Goal: Information Seeking & Learning: Check status

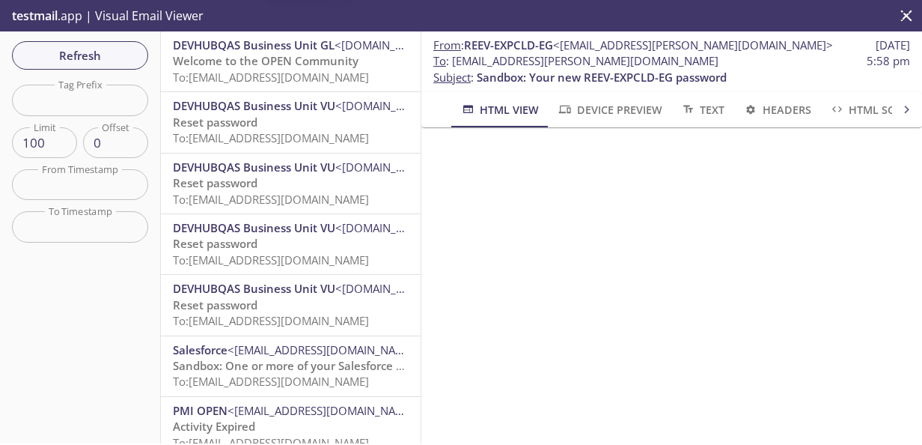
click at [305, 73] on span "To: reevdigital.ronnan@inbox.testmail.app" at bounding box center [271, 77] width 196 height 15
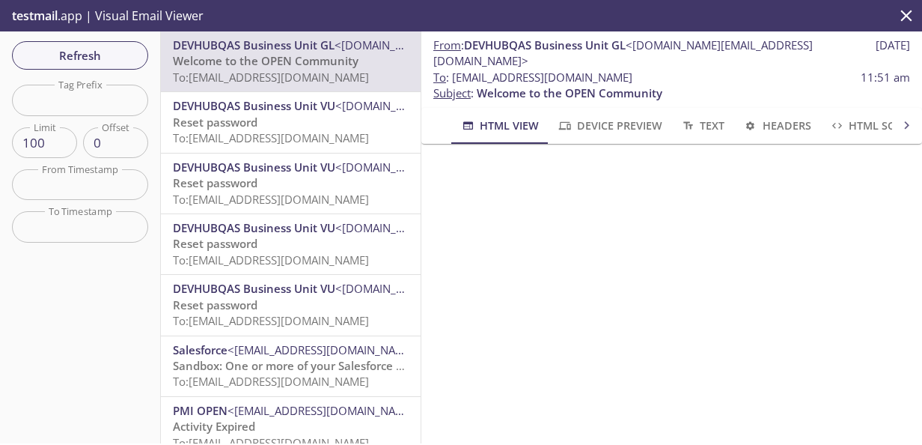
scroll to position [159, 0]
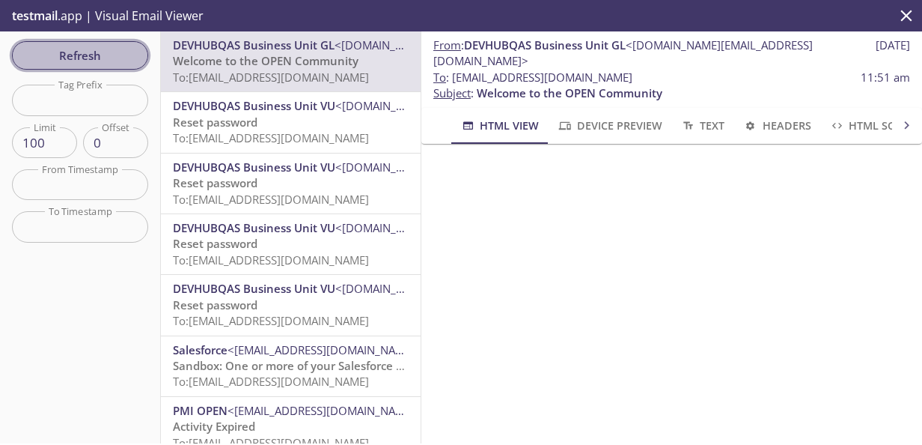
click at [84, 56] on span "Refresh" at bounding box center [80, 55] width 112 height 19
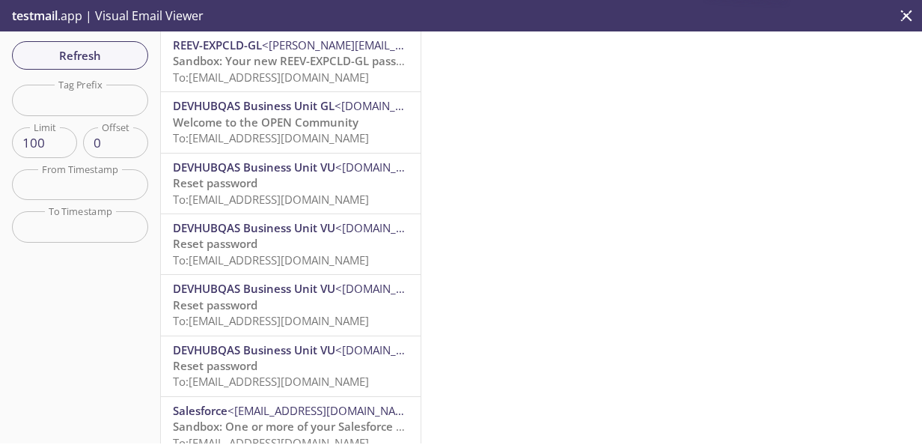
click at [308, 55] on span "Sandbox: Your new REEV-EXPCLD-GL password" at bounding box center [298, 60] width 250 height 15
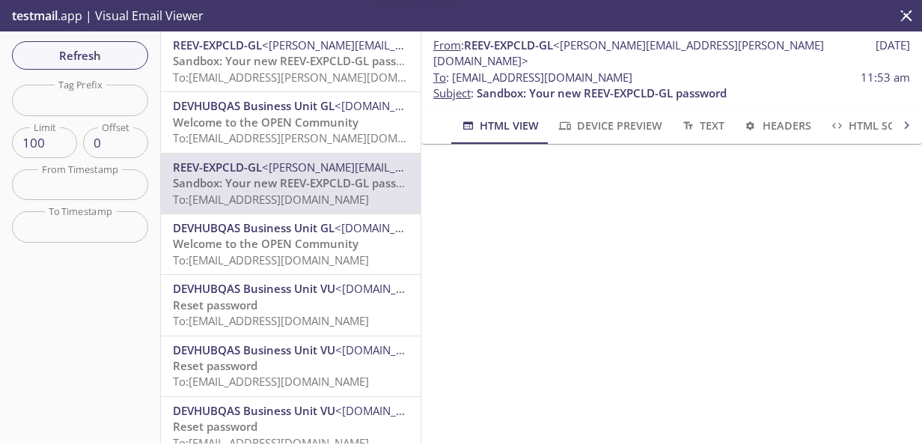
click at [268, 72] on span "To: reevdigital.kate@inbox.testmail.app" at bounding box center [314, 77] width 282 height 15
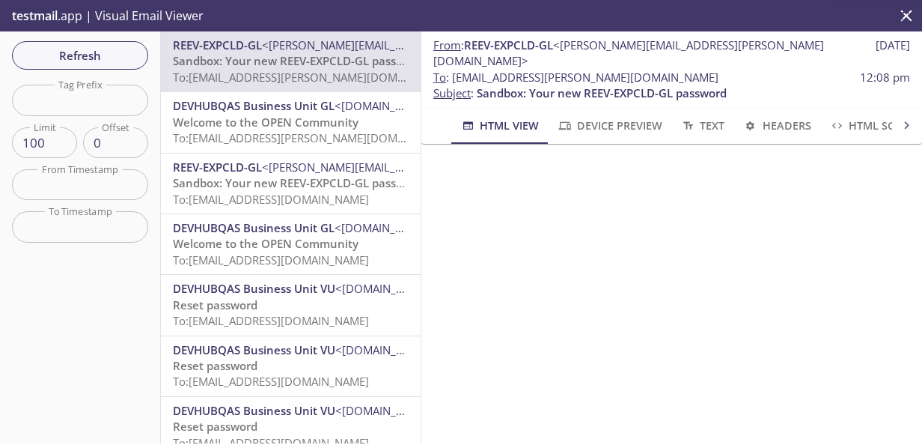
scroll to position [0, 11]
click at [235, 186] on span "Sandbox: Your new REEV-EXPCLD-GL password" at bounding box center [298, 182] width 250 height 15
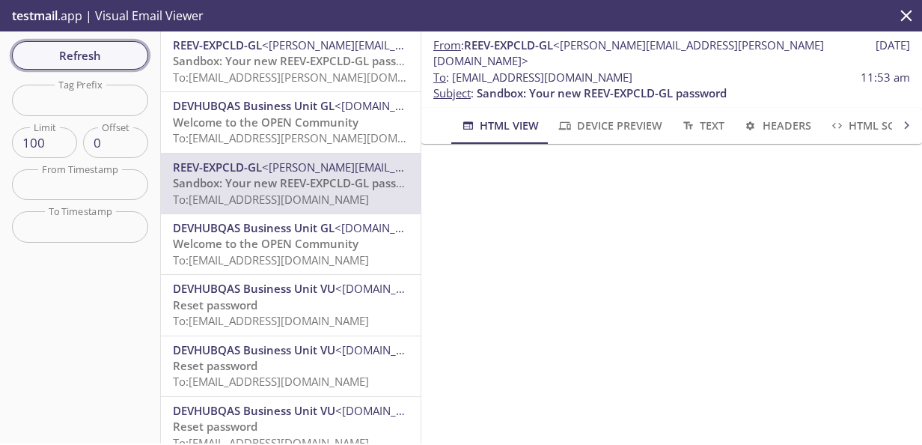
click at [96, 55] on span "Refresh" at bounding box center [80, 55] width 112 height 19
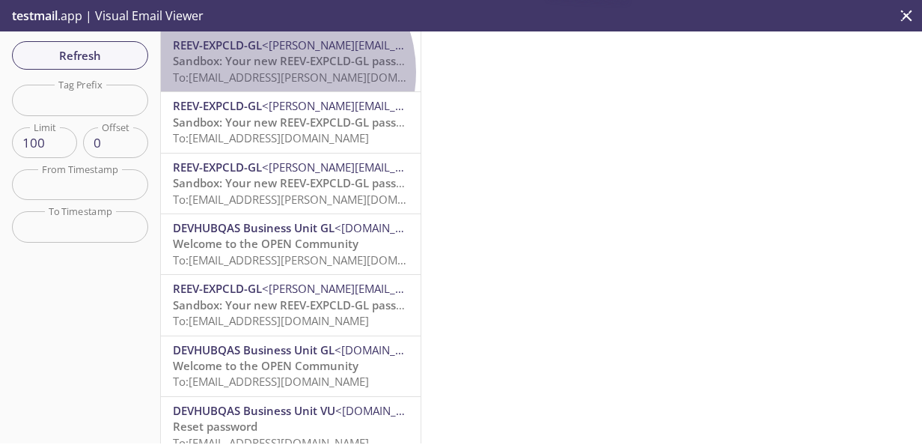
click at [279, 72] on span "To: reevdigital.kate@inbox.testmail.app" at bounding box center [314, 77] width 282 height 15
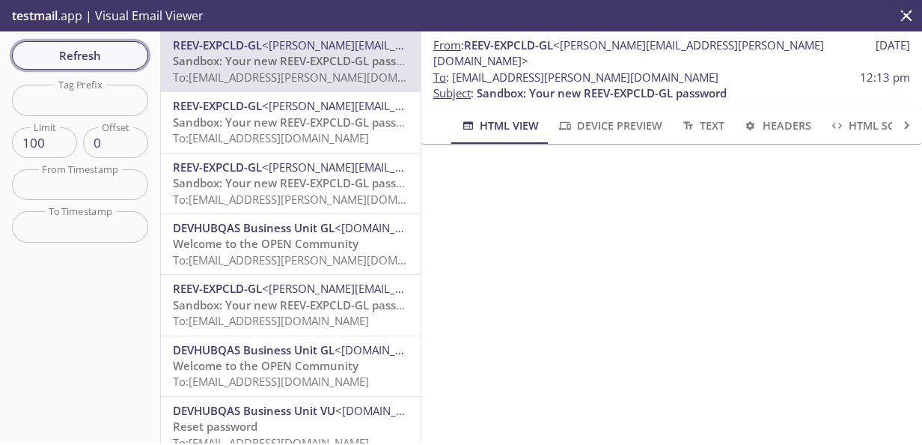
click at [108, 53] on span "Refresh" at bounding box center [80, 55] width 112 height 19
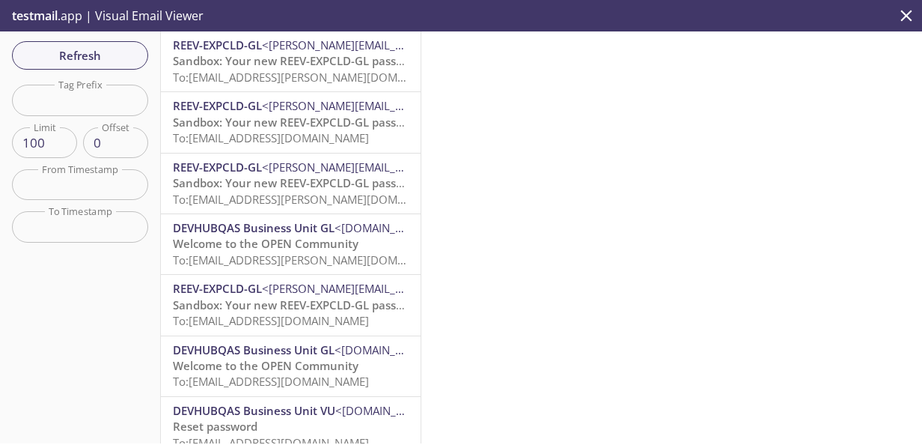
click at [302, 120] on span "Sandbox: Your new REEV-EXPCLD-GL password" at bounding box center [298, 122] width 250 height 15
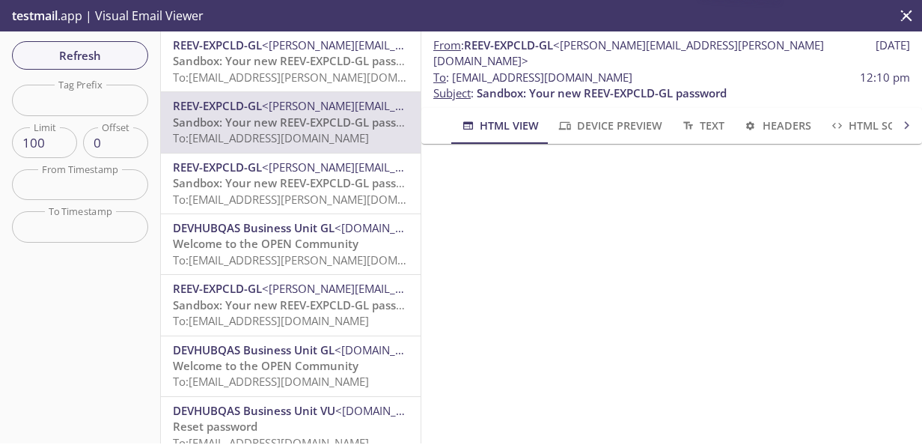
click at [302, 70] on span "To: reevdigital.kate@inbox.testmail.app" at bounding box center [314, 77] width 282 height 15
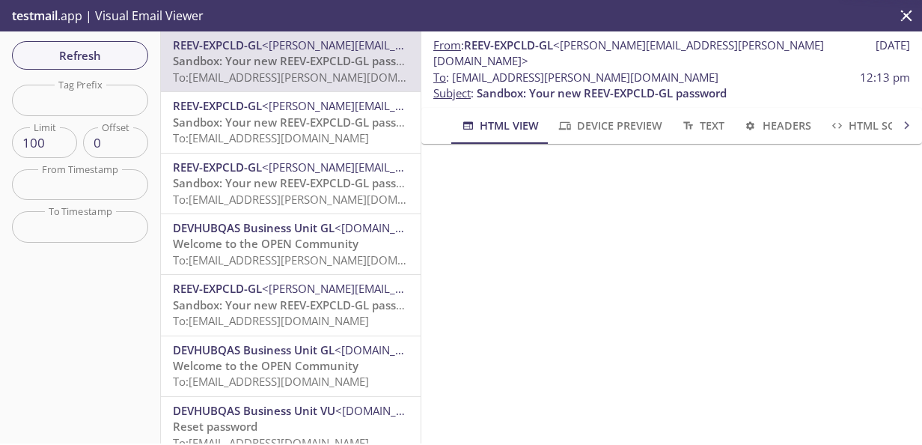
scroll to position [0, 11]
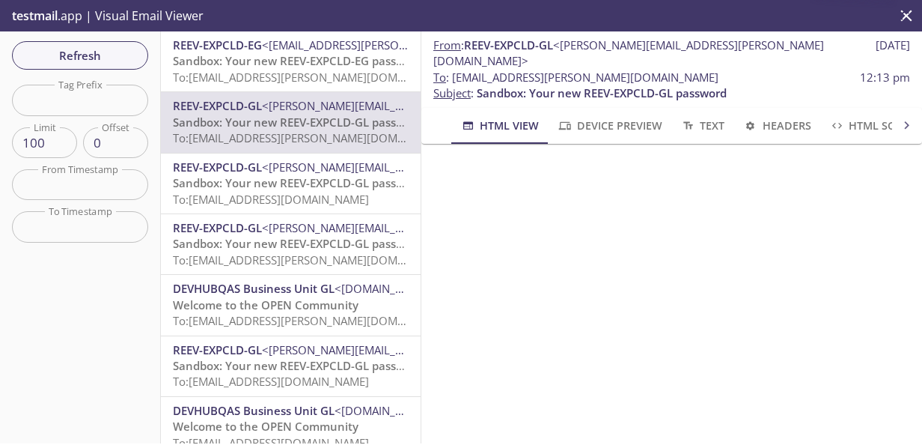
click at [275, 64] on span "Sandbox: Your new REEV-EXPCLD-EG password" at bounding box center [298, 60] width 250 height 15
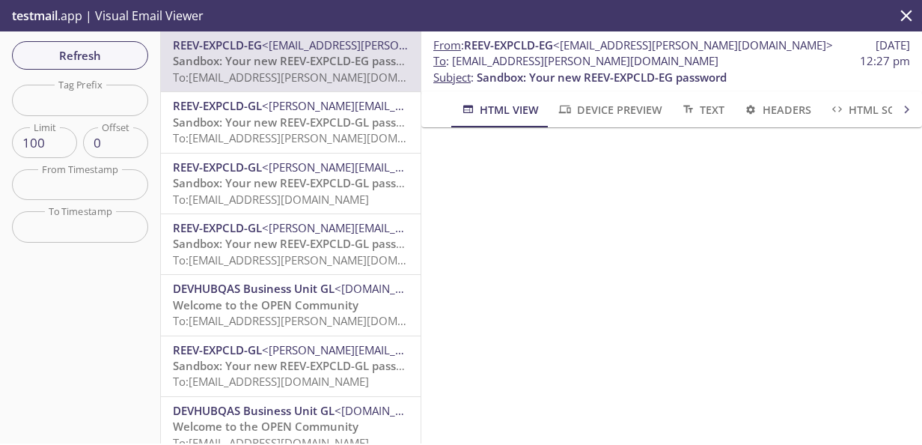
click at [54, 53] on span "Refresh" at bounding box center [80, 55] width 112 height 19
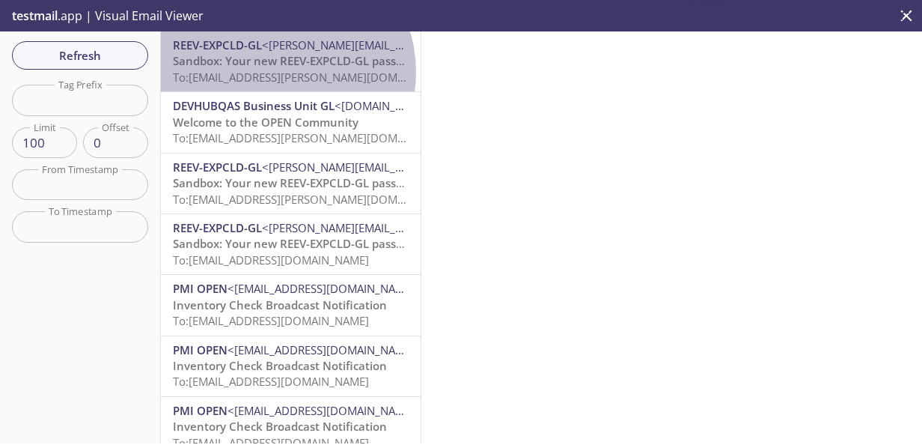
click at [278, 72] on span "To: [EMAIL_ADDRESS][PERSON_NAME][DOMAIN_NAME]" at bounding box center [314, 77] width 282 height 15
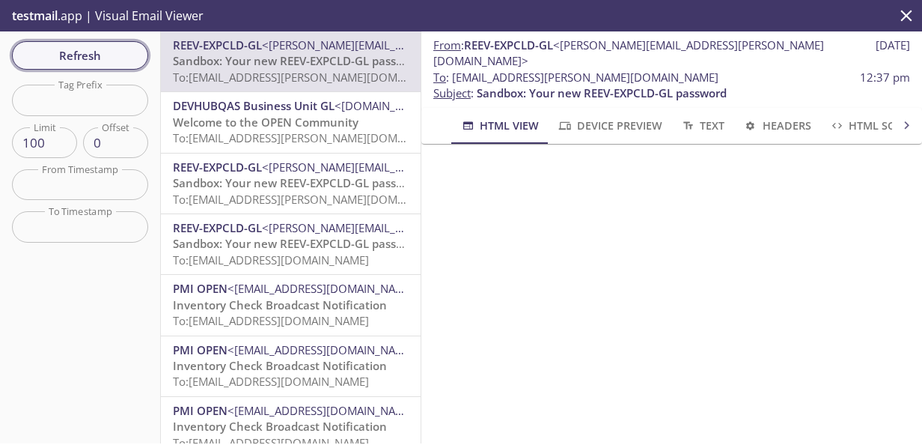
click at [73, 54] on span "Refresh" at bounding box center [80, 55] width 112 height 19
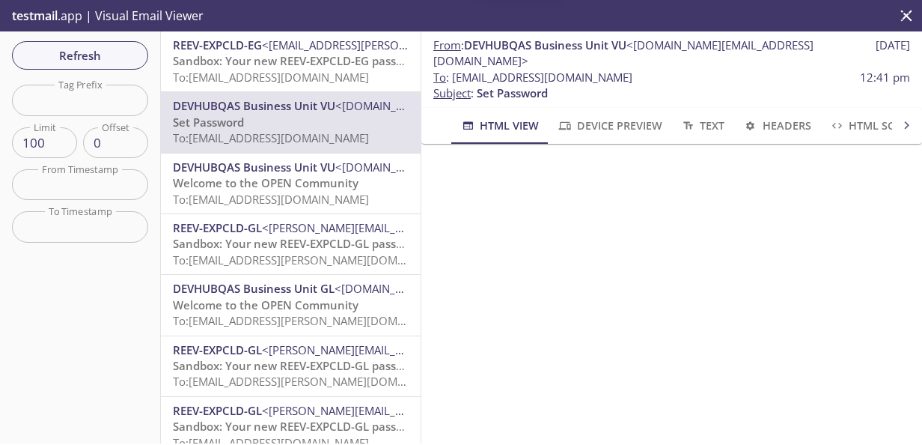
click at [299, 59] on span "Sandbox: Your new REEV-EXPCLD-EG password" at bounding box center [298, 60] width 250 height 15
